Goal: Navigation & Orientation: Find specific page/section

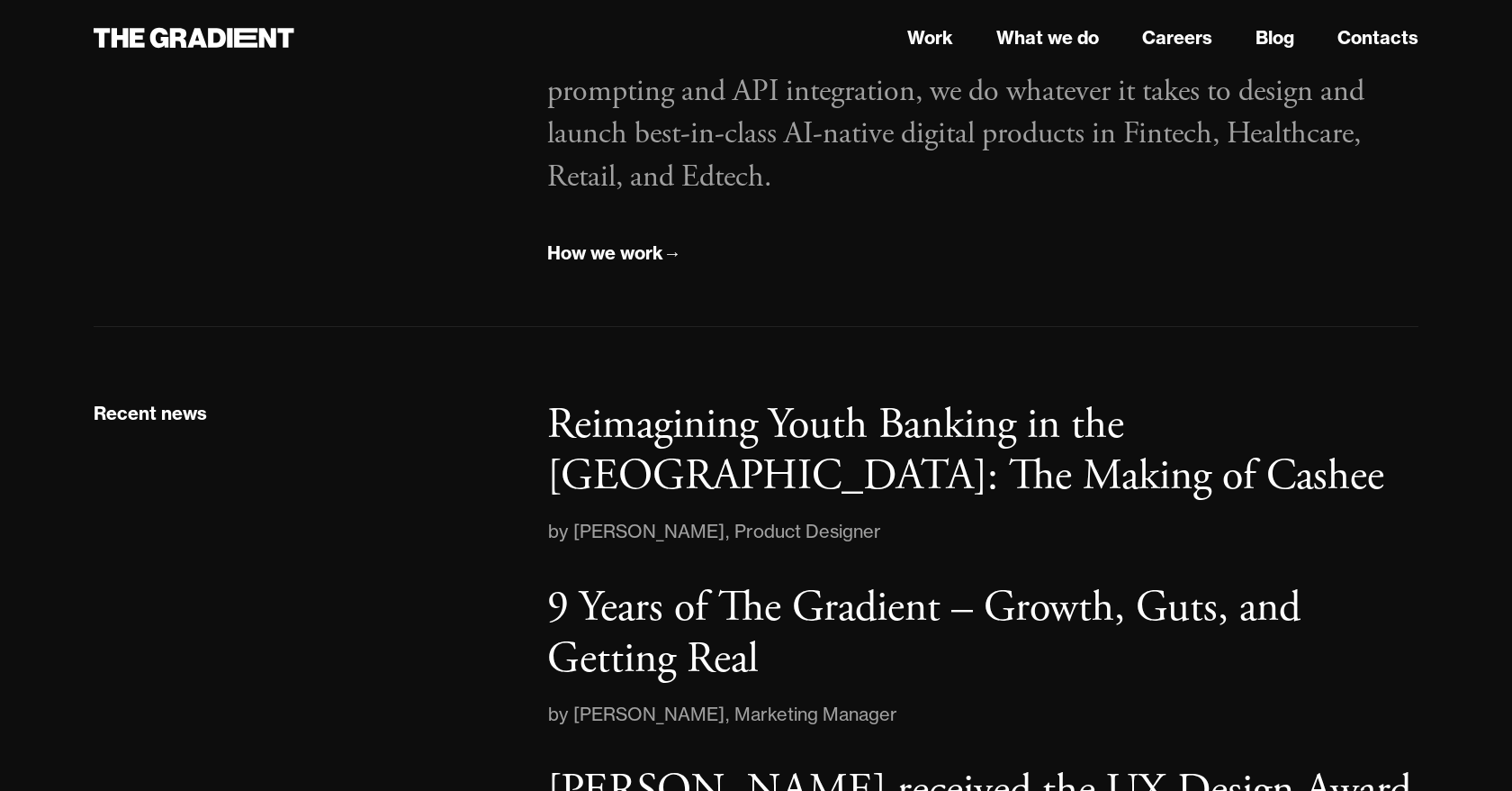
scroll to position [2435, 0]
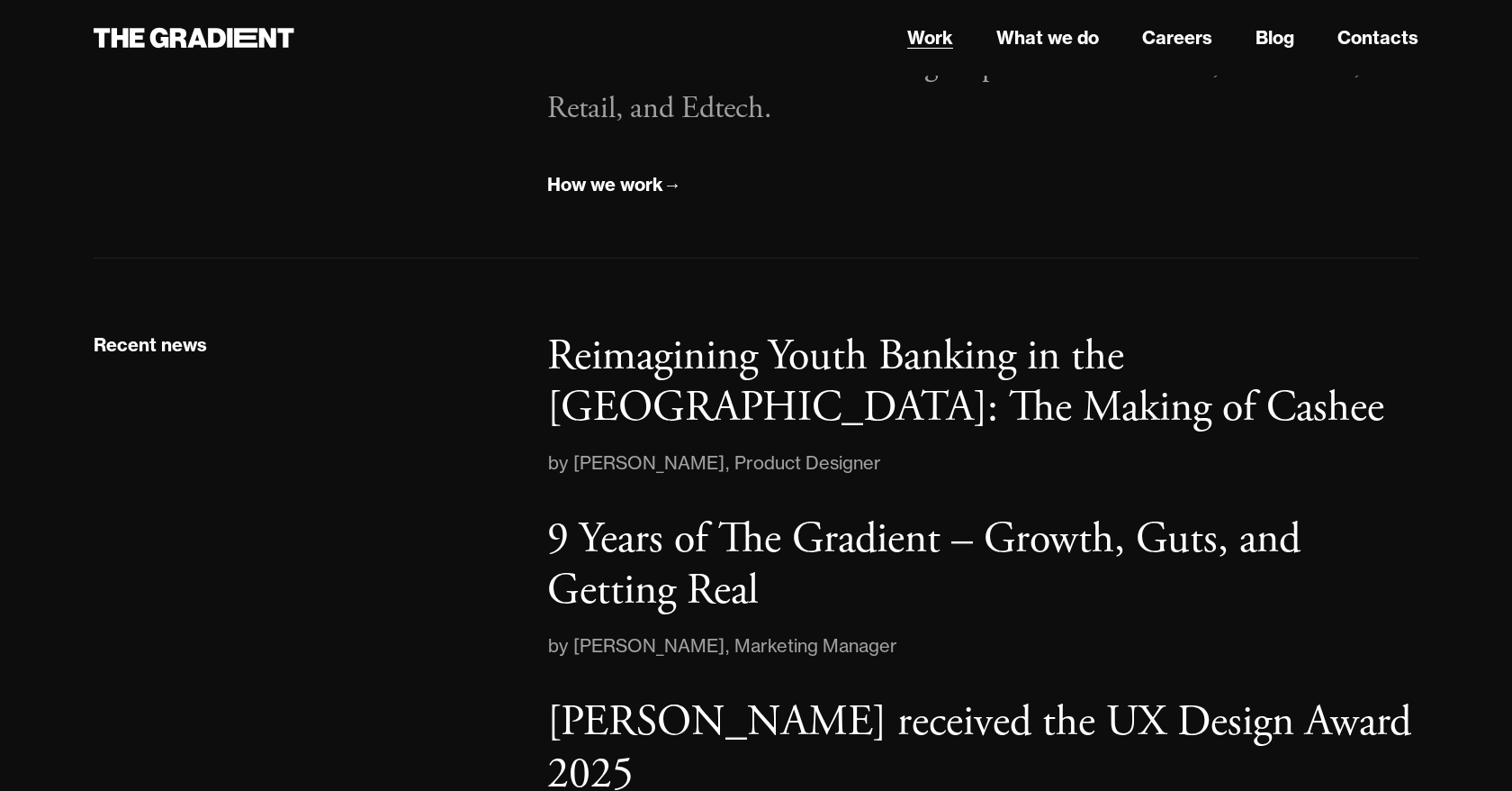
click at [943, 38] on link "Work" at bounding box center [930, 38] width 46 height 27
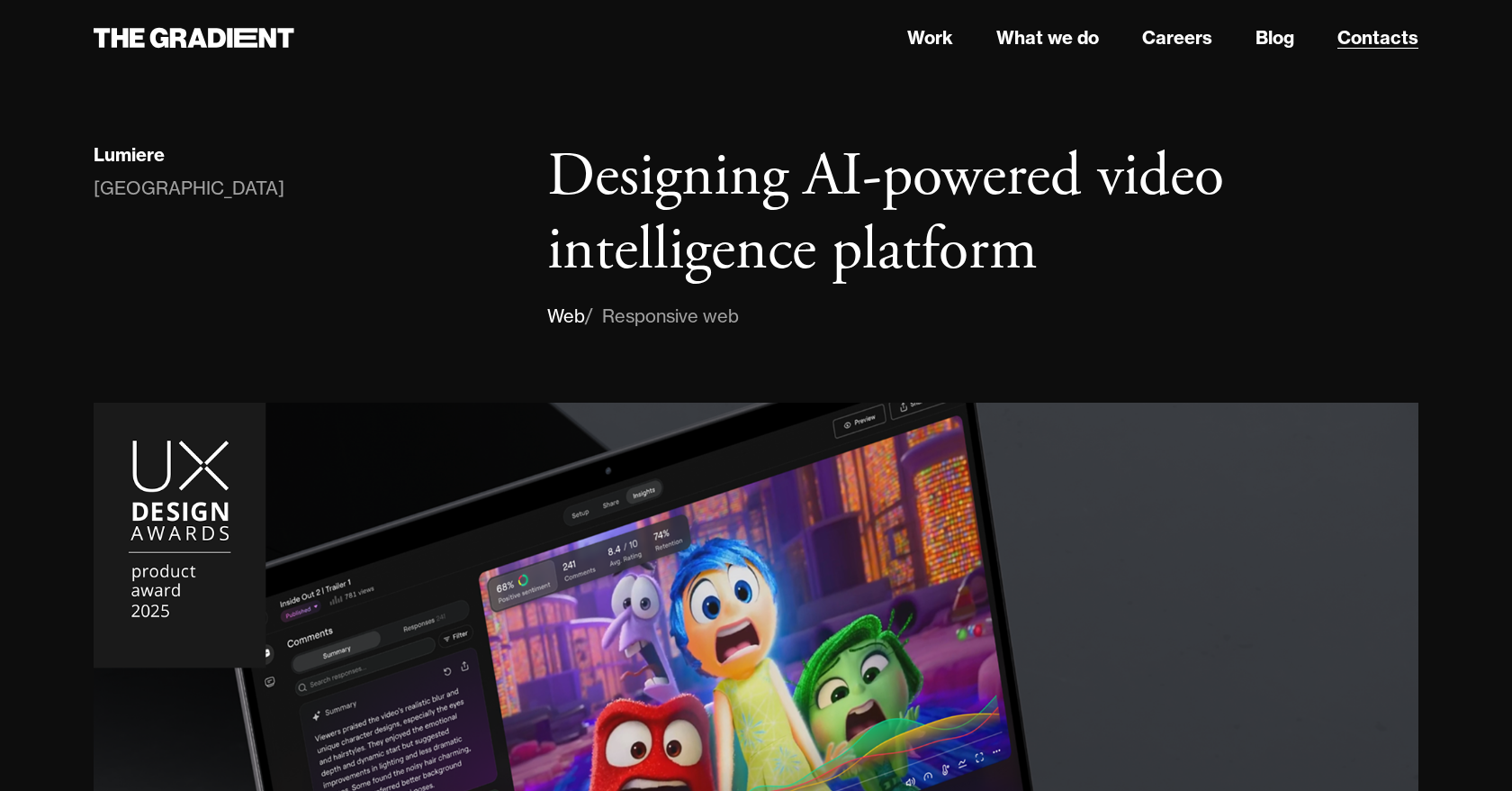
click at [1367, 49] on link "Contacts" at bounding box center [1377, 38] width 81 height 27
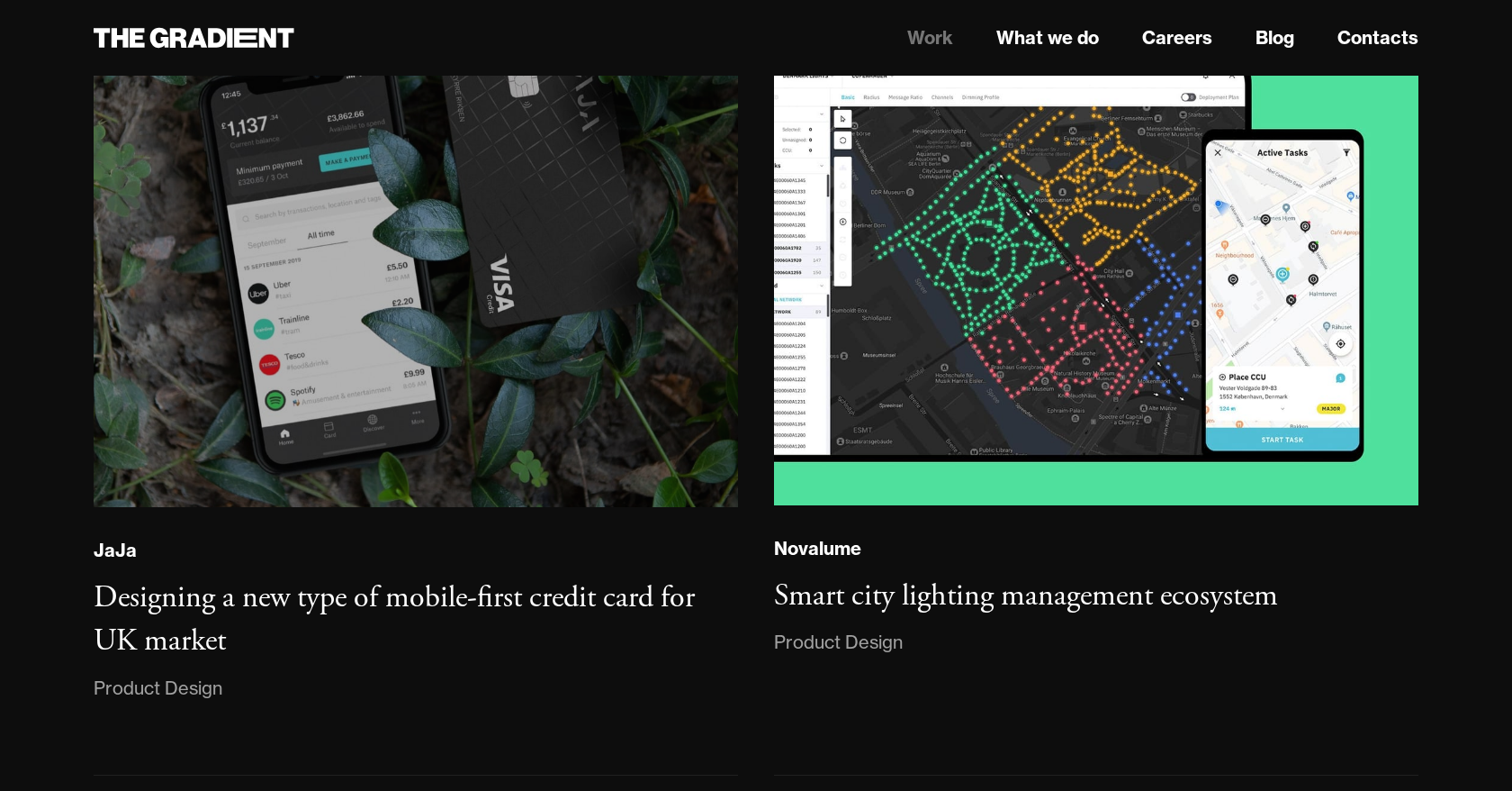
scroll to position [3646, 0]
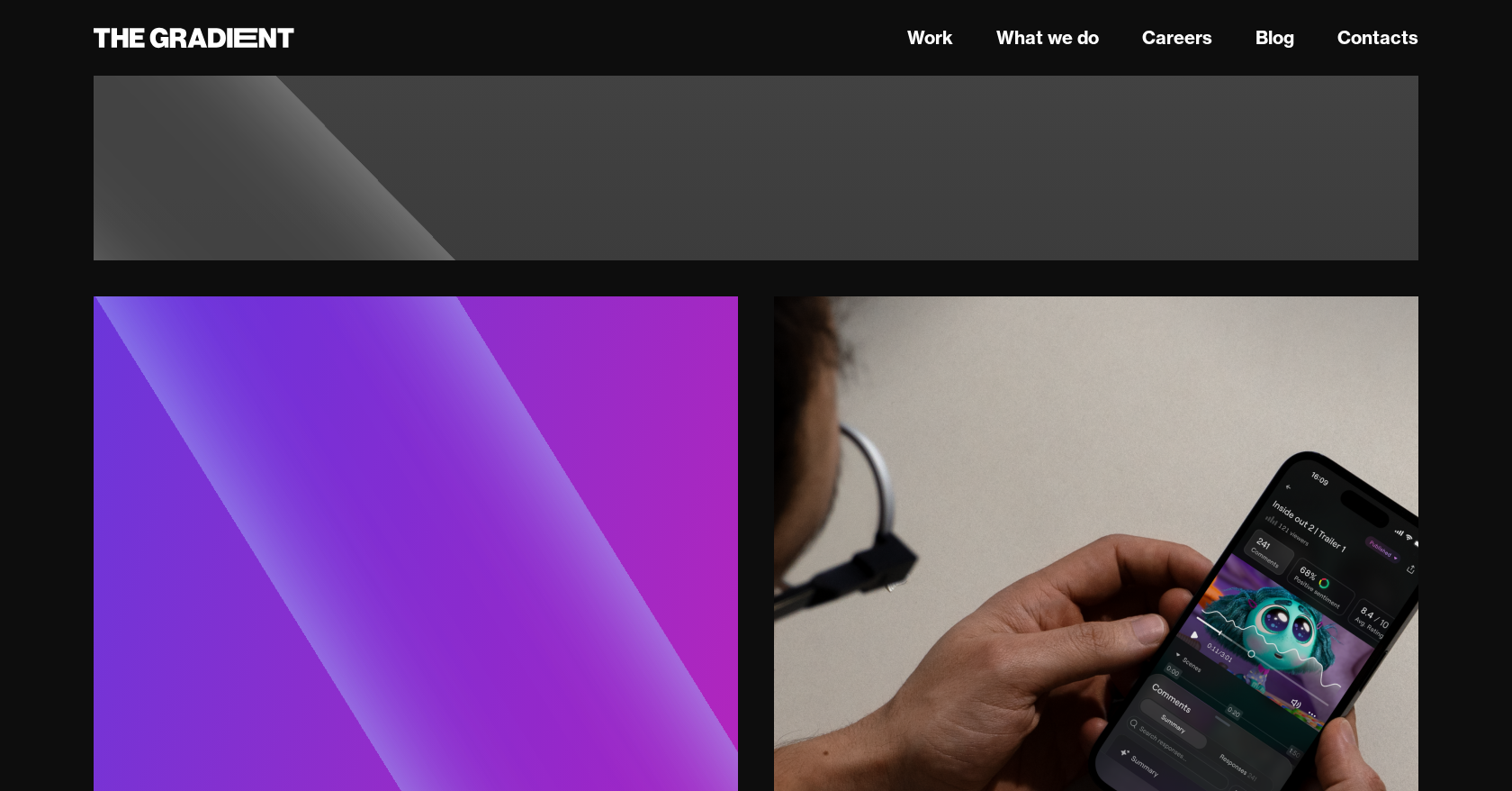
scroll to position [9020, 0]
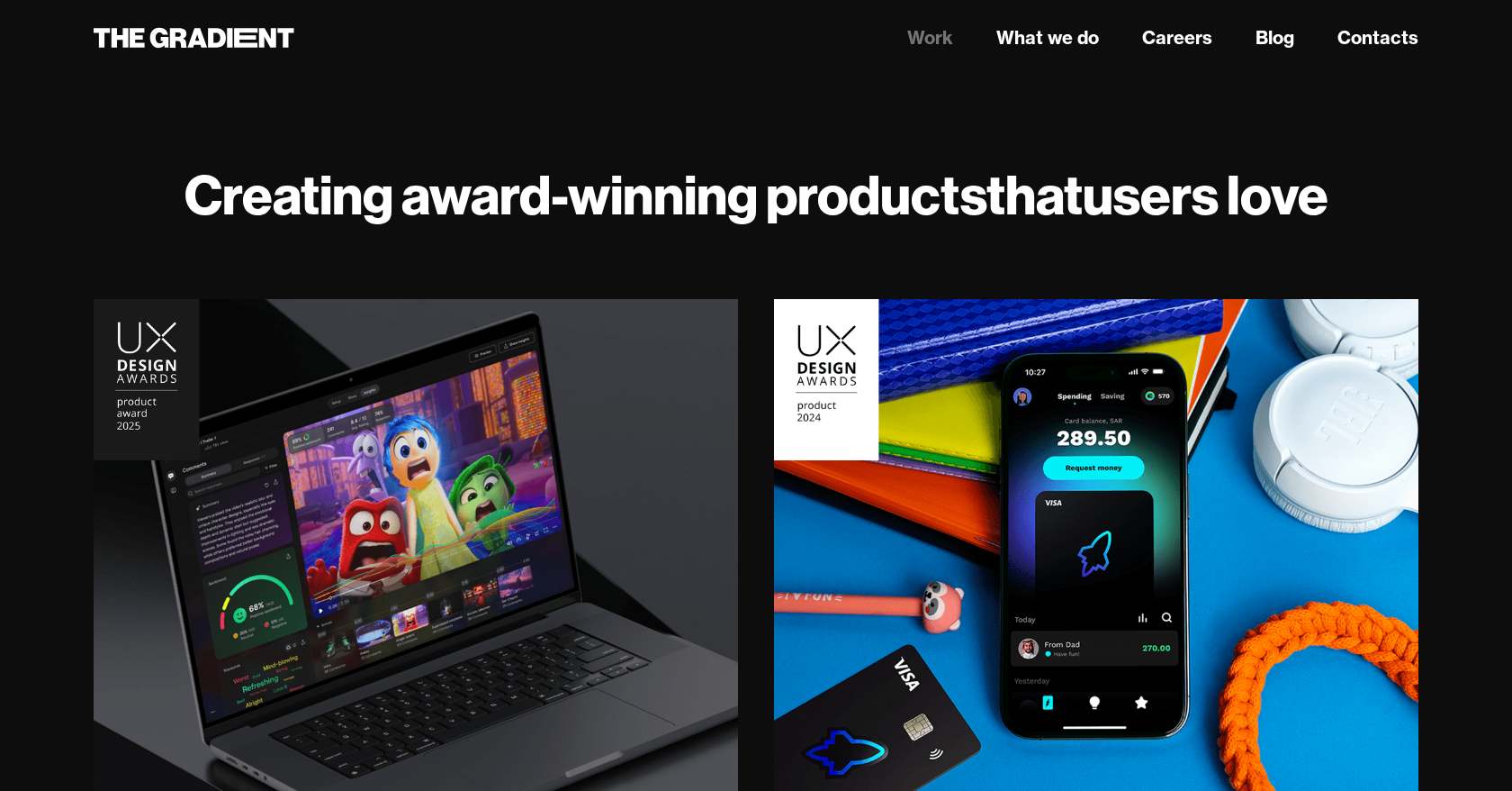
click at [928, 38] on link "Work" at bounding box center [930, 38] width 46 height 27
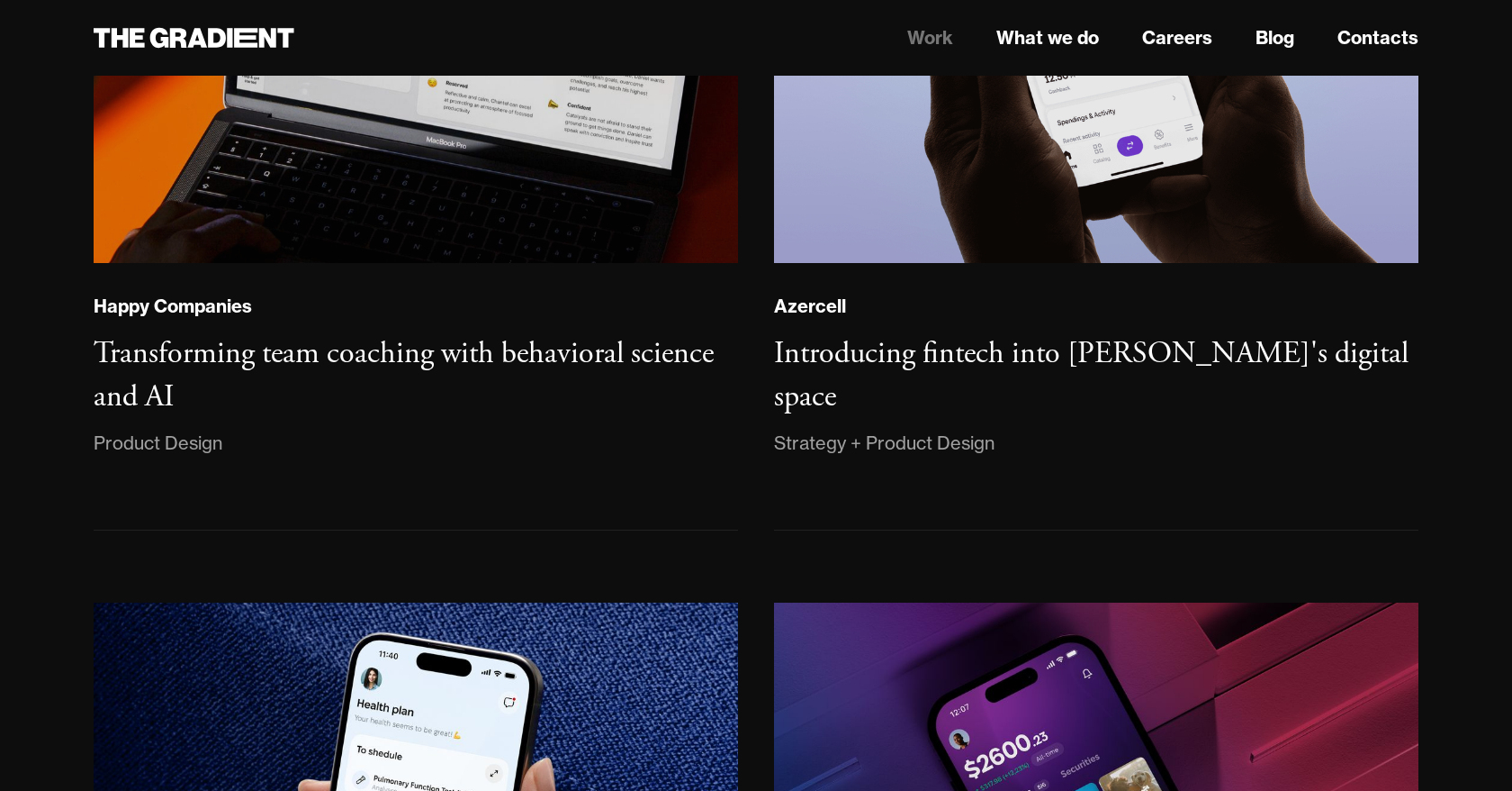
scroll to position [1478, 0]
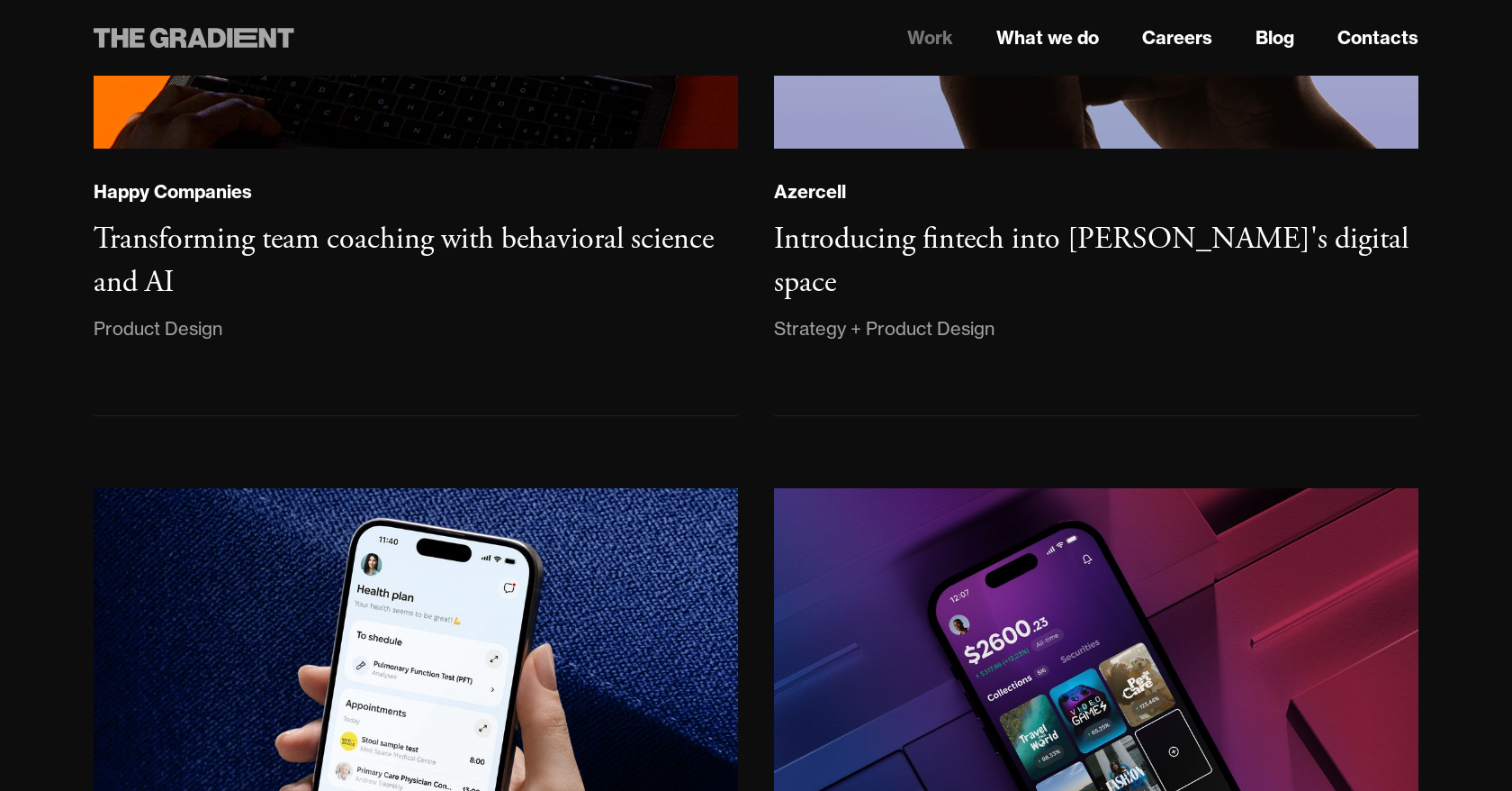
click at [240, 46] on icon at bounding box center [246, 38] width 24 height 20
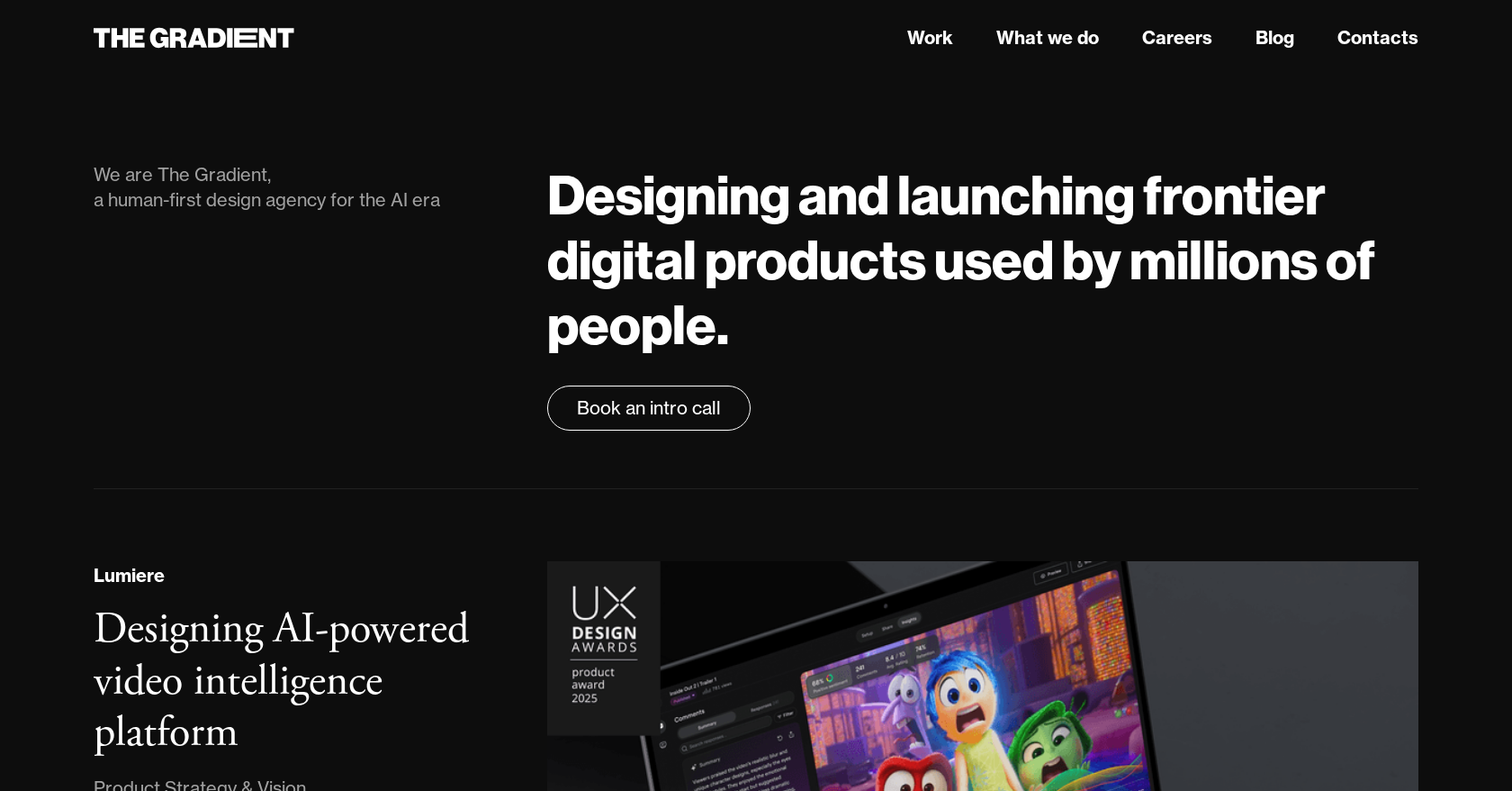
click at [459, 419] on div "We are The Gradient, a human-first design agency for the AI era" at bounding box center [302, 296] width 454 height 268
click at [1057, 264] on h1 "Designing and launching frontier digital products used by millions of people." at bounding box center [983, 259] width 871 height 194
click at [999, 259] on h1 "Designing and launching frontier digital products used by millions of people." at bounding box center [983, 259] width 871 height 194
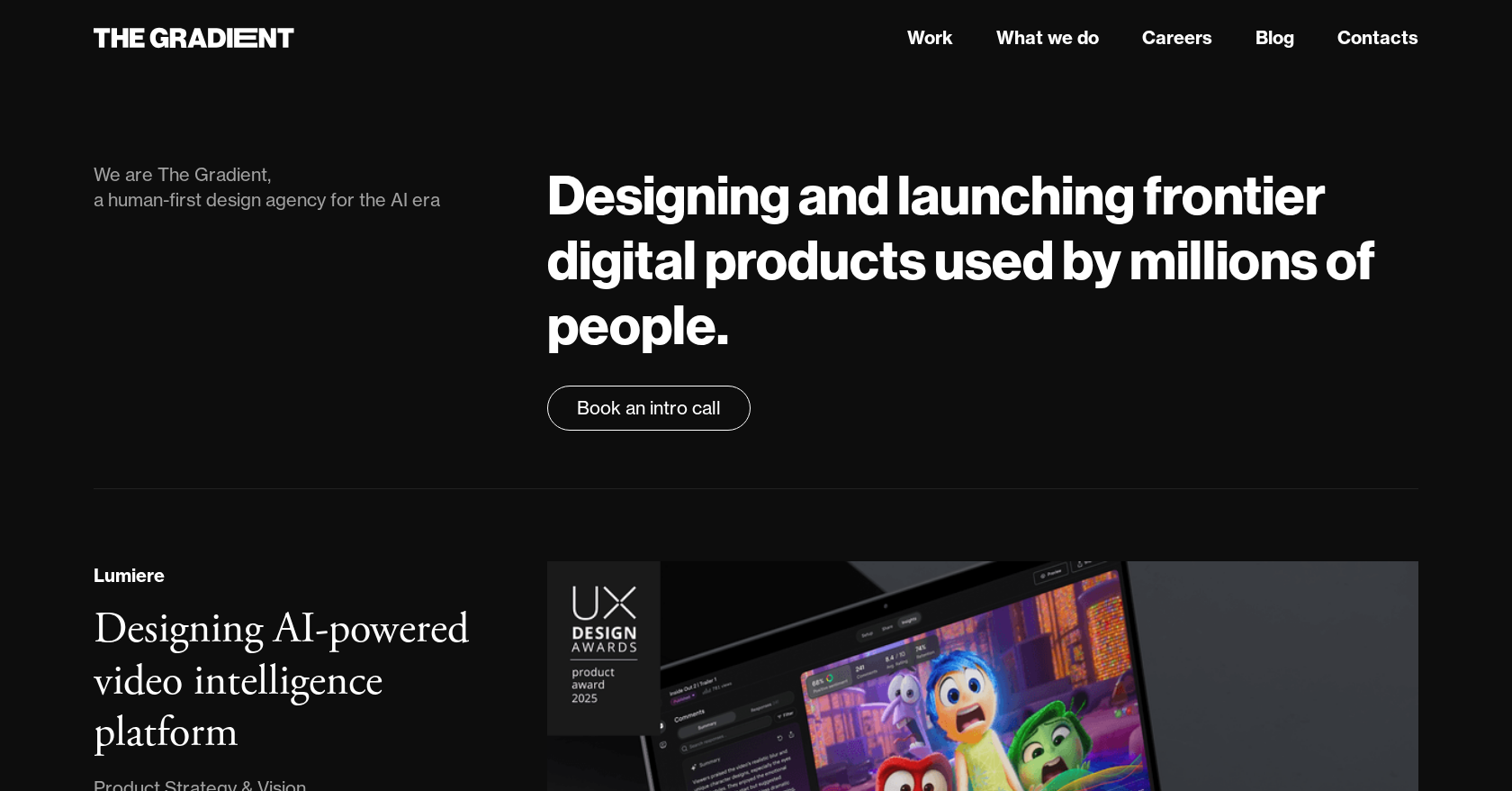
click at [999, 272] on h1 "Designing and launching frontier digital products used by millions of people." at bounding box center [983, 259] width 871 height 194
click at [1007, 267] on h1 "Designing and launching frontier digital products used by millions of people." at bounding box center [983, 259] width 871 height 194
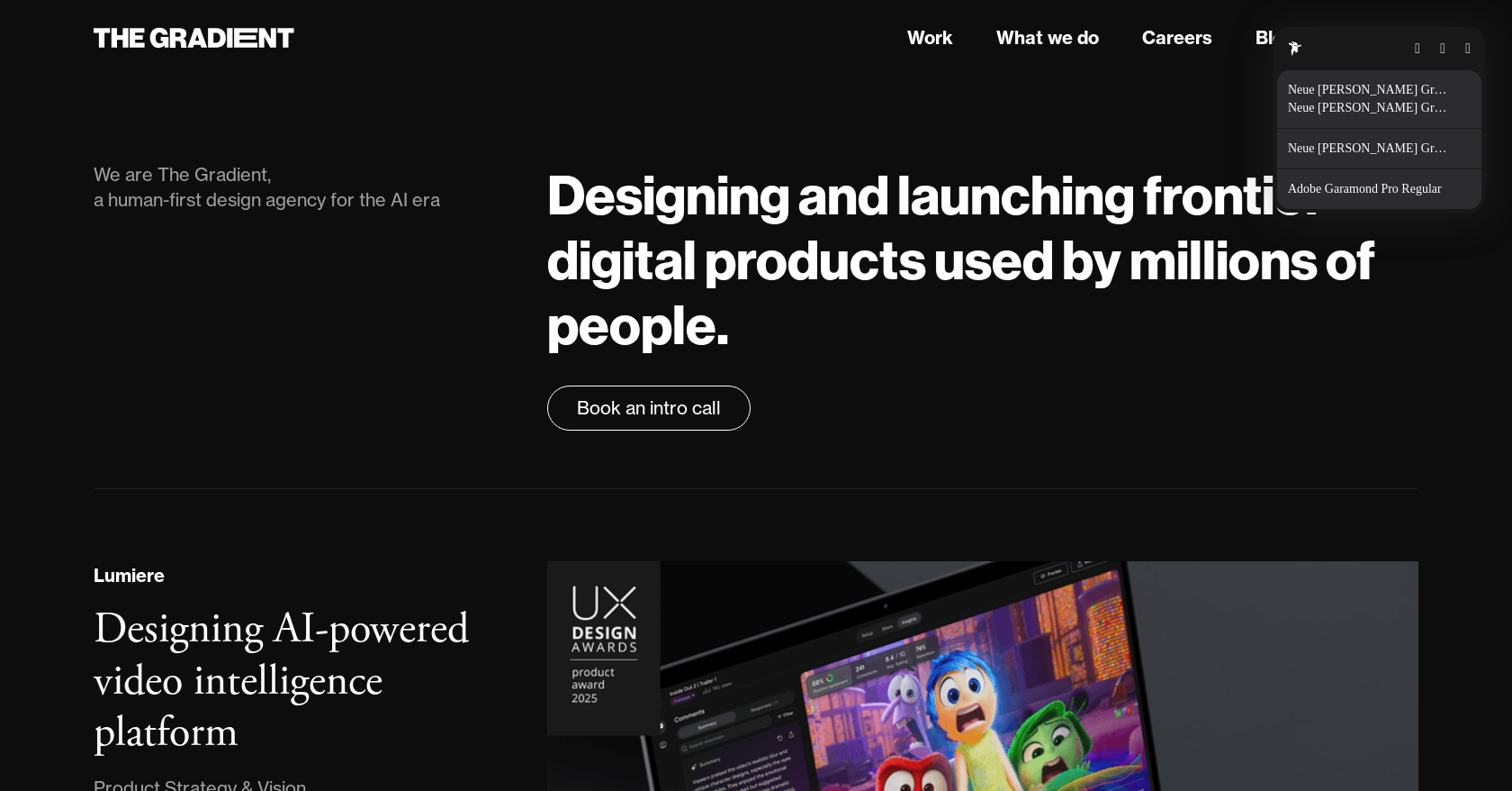
click at [1466, 51] on button "button" at bounding box center [1468, 48] width 5 height 15
